Goal: Task Accomplishment & Management: Use online tool/utility

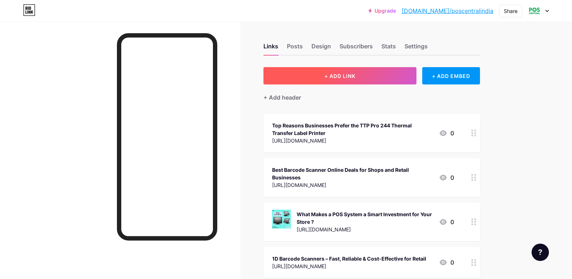
click at [367, 72] on button "+ ADD LINK" at bounding box center [340, 75] width 153 height 17
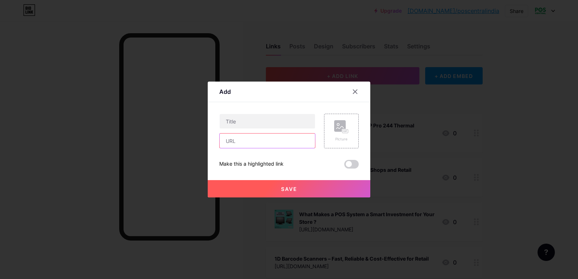
click at [239, 139] on input "text" at bounding box center [266, 141] width 95 height 14
click at [249, 143] on input "text" at bounding box center [266, 141] width 95 height 14
paste input "POS Printer for Retail & Restaurants – Speed, Clarity, and Performance"
paste input "[URL][DOMAIN_NAME]"
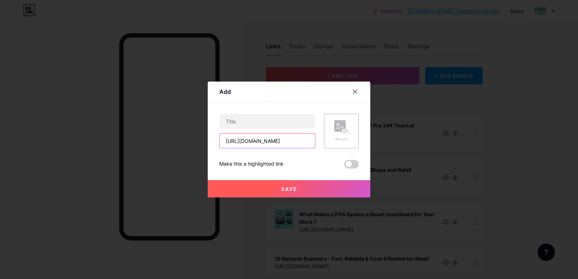
scroll to position [0, 93]
type input "[URL][DOMAIN_NAME]"
click at [248, 124] on input "text" at bounding box center [266, 121] width 95 height 14
paste input "POS Printer for Retail & Restaurants – Speed, Clarity, and Performance"
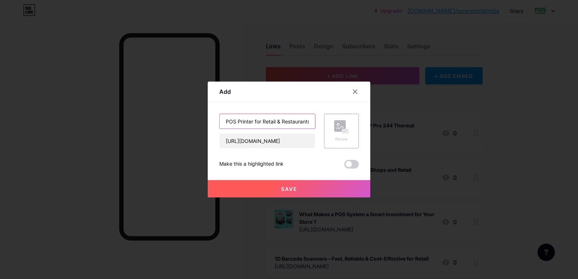
scroll to position [0, 84]
type input "POS Printer for Retail & Restaurants – Speed, Clarity, and Performance"
click at [306, 191] on button "Save" at bounding box center [289, 188] width 162 height 17
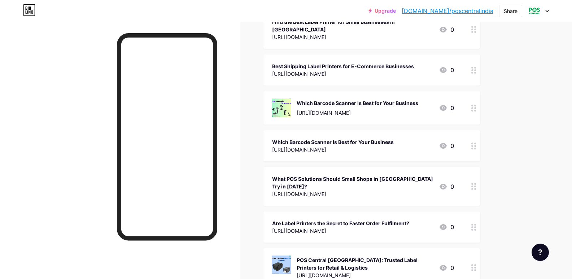
scroll to position [870, 0]
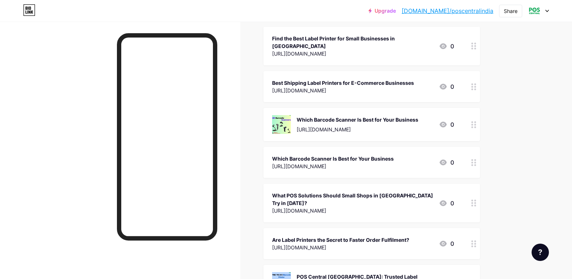
click at [561, 108] on div "Upgrade [DOMAIN_NAME]/poscen... [DOMAIN_NAME]/poscentralindia Share Switch acco…" at bounding box center [286, 143] width 572 height 2027
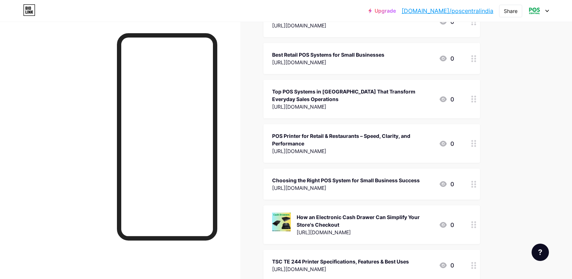
click at [471, 145] on div at bounding box center [474, 143] width 12 height 39
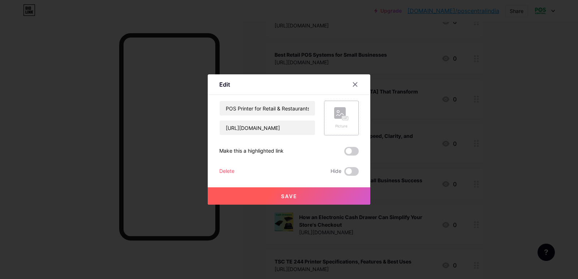
click at [340, 123] on div "Picture" at bounding box center [341, 118] width 14 height 22
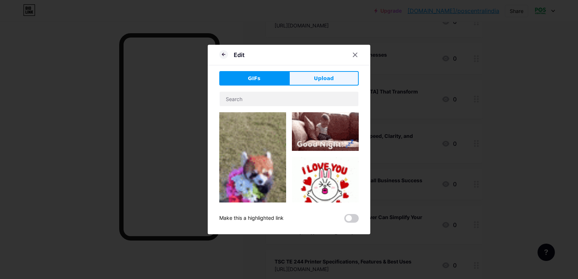
click at [322, 79] on span "Upload" at bounding box center [324, 79] width 20 height 8
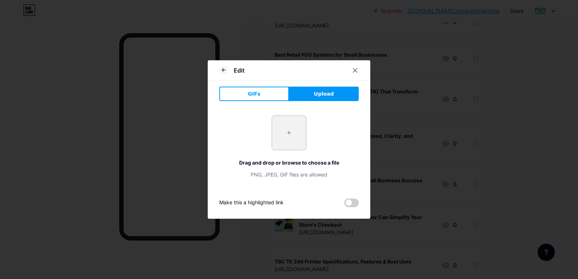
click at [290, 131] on input "file" at bounding box center [289, 133] width 34 height 34
type input "C:\fakepath\pos printers (2).jpg"
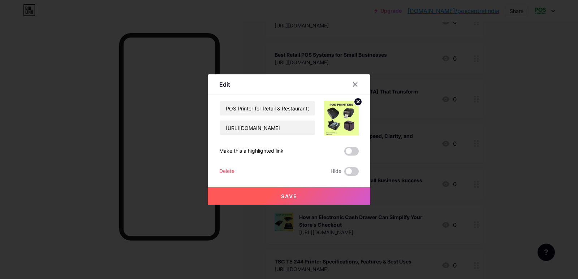
click at [345, 192] on button "Save" at bounding box center [289, 195] width 162 height 17
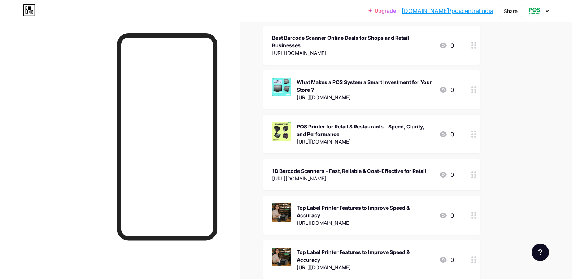
scroll to position [0, 0]
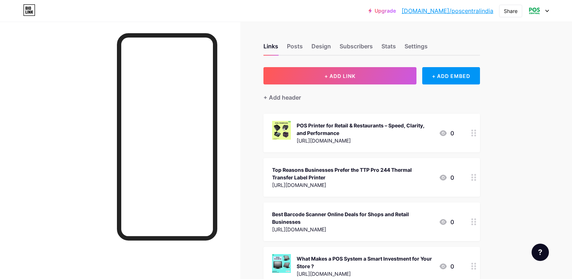
click at [507, 10] on div "Share" at bounding box center [511, 11] width 14 height 8
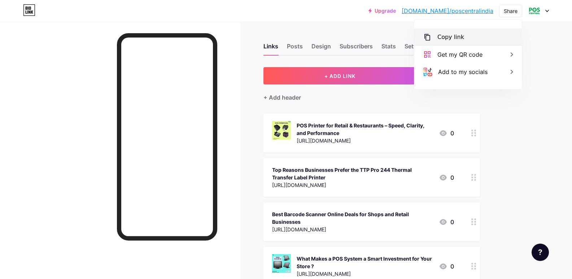
click at [450, 39] on div "Copy link" at bounding box center [451, 37] width 27 height 9
type textarea "[URL][DOMAIN_NAME]"
